Goal: Book appointment/travel/reservation

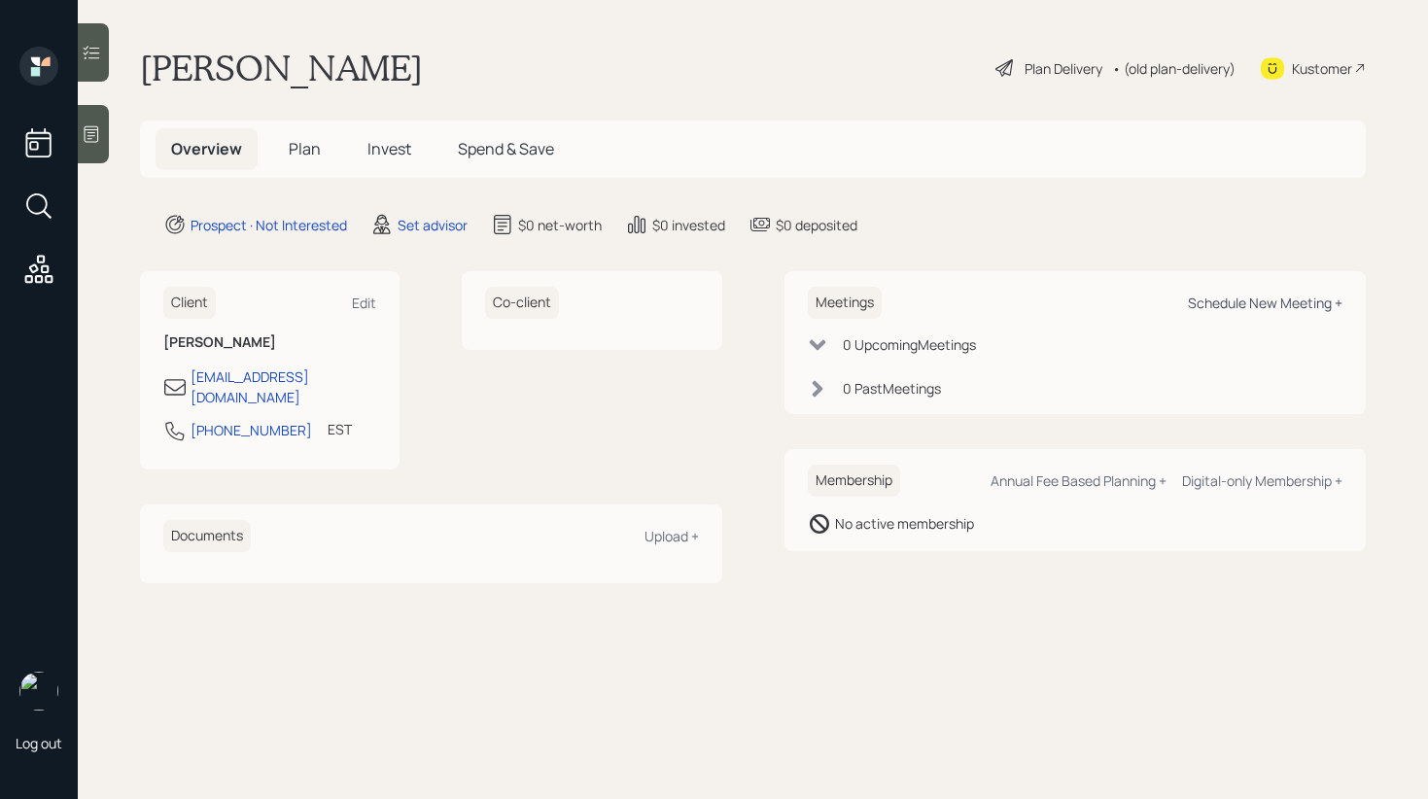
click at [1249, 300] on div "Schedule New Meeting +" at bounding box center [1265, 303] width 155 height 18
select select "round-[PERSON_NAME]"
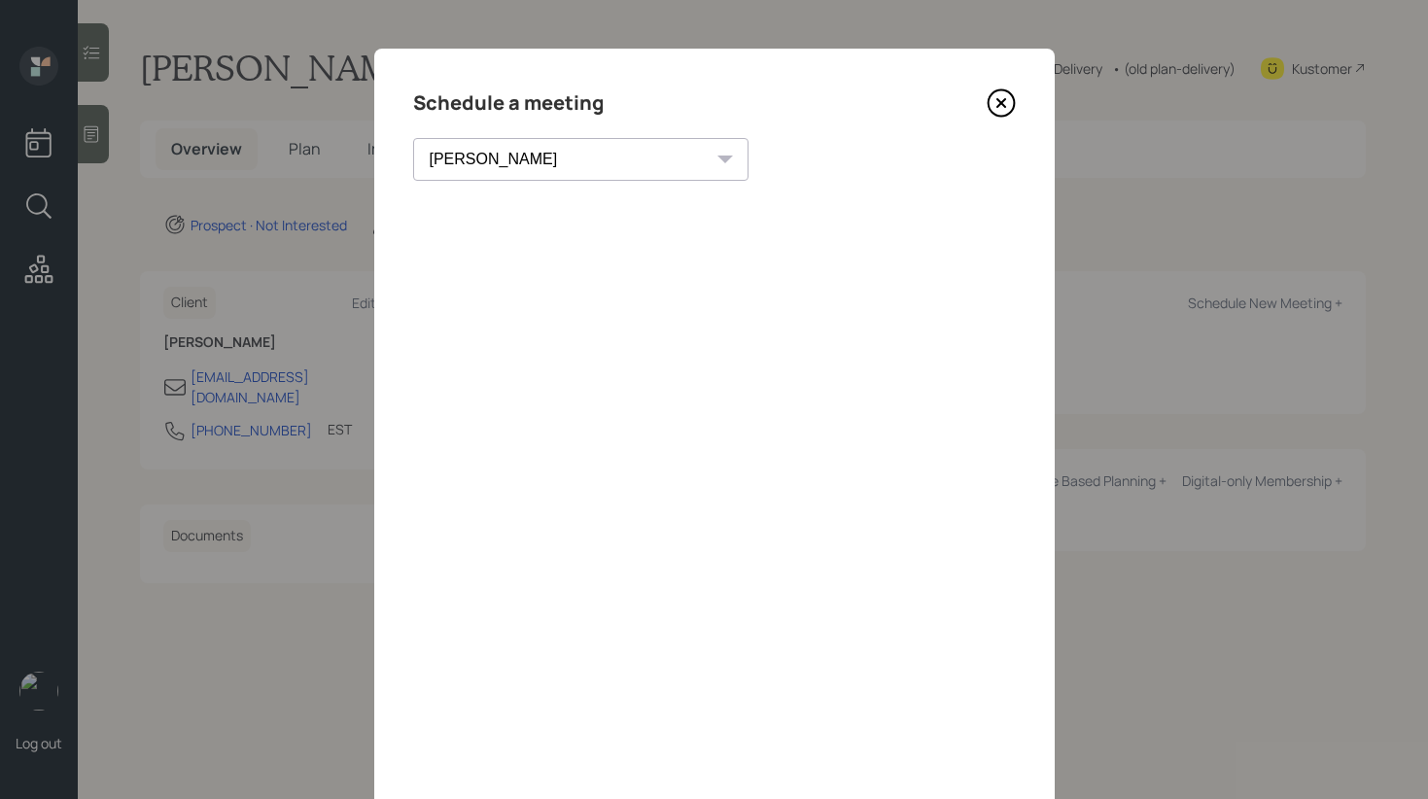
click at [1010, 115] on icon at bounding box center [1000, 102] width 29 height 29
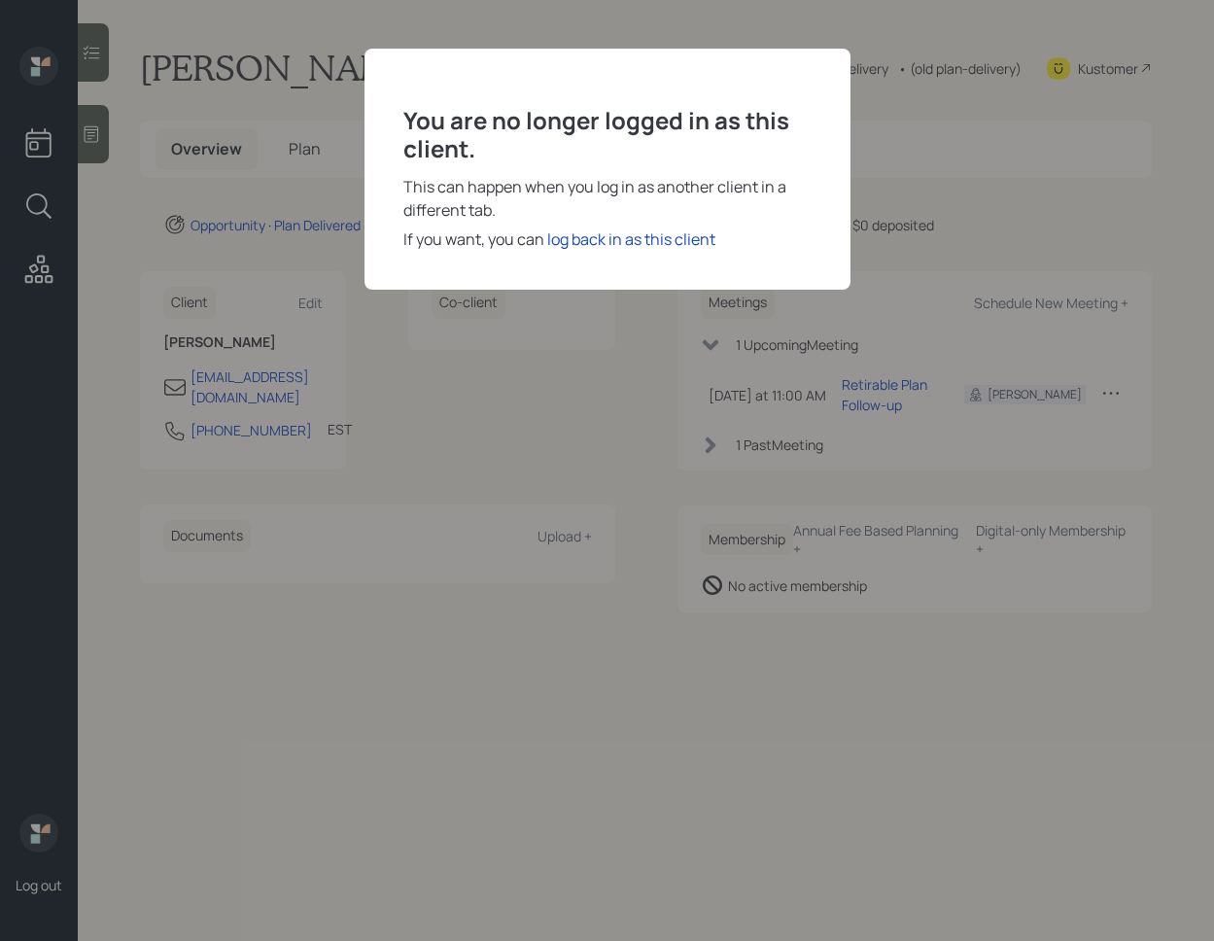
click at [645, 148] on h3 "You are no longer logged in as this client." at bounding box center [607, 135] width 408 height 56
